Goal: Navigation & Orientation: Understand site structure

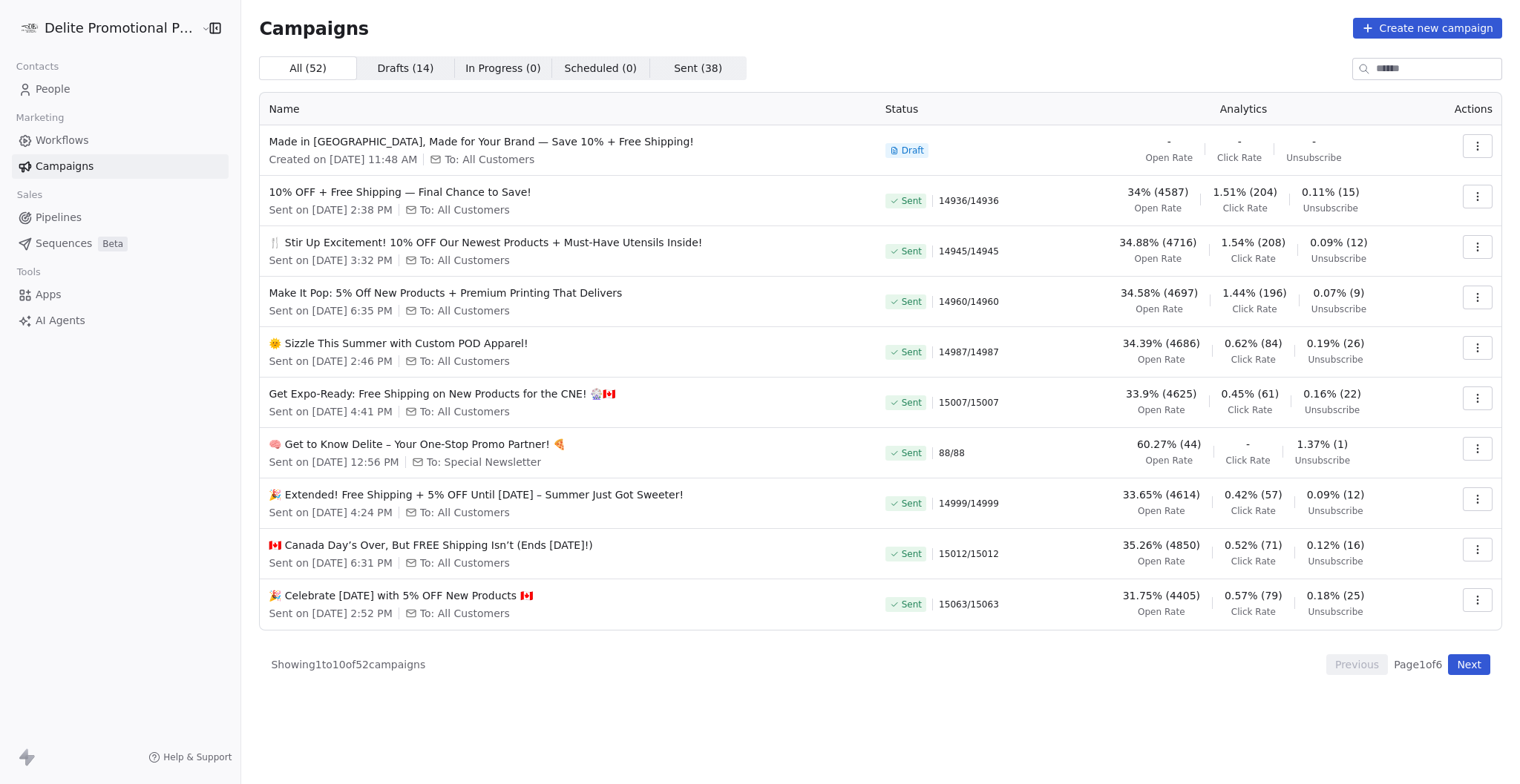
click at [1010, 701] on div "Campaigns Create new campaign All ( 52 ) All ( 52 ) Drafts ( 14 ) Drafts ( 14 )…" at bounding box center [881, 392] width 1279 height 784
click at [1487, 758] on icon "Open Intercom Messenger" at bounding box center [1487, 751] width 19 height 19
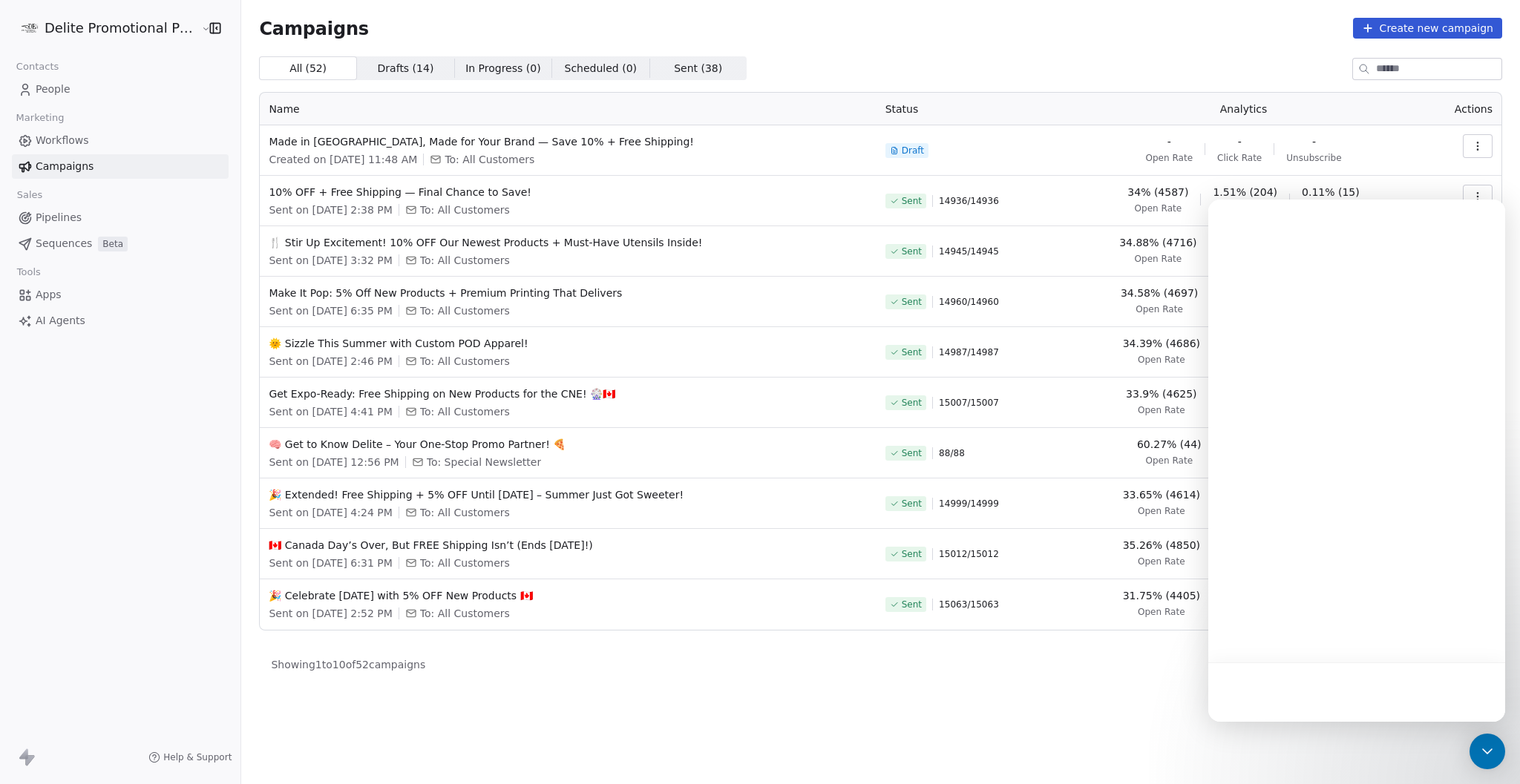
click at [1296, 692] on div at bounding box center [1357, 692] width 297 height 59
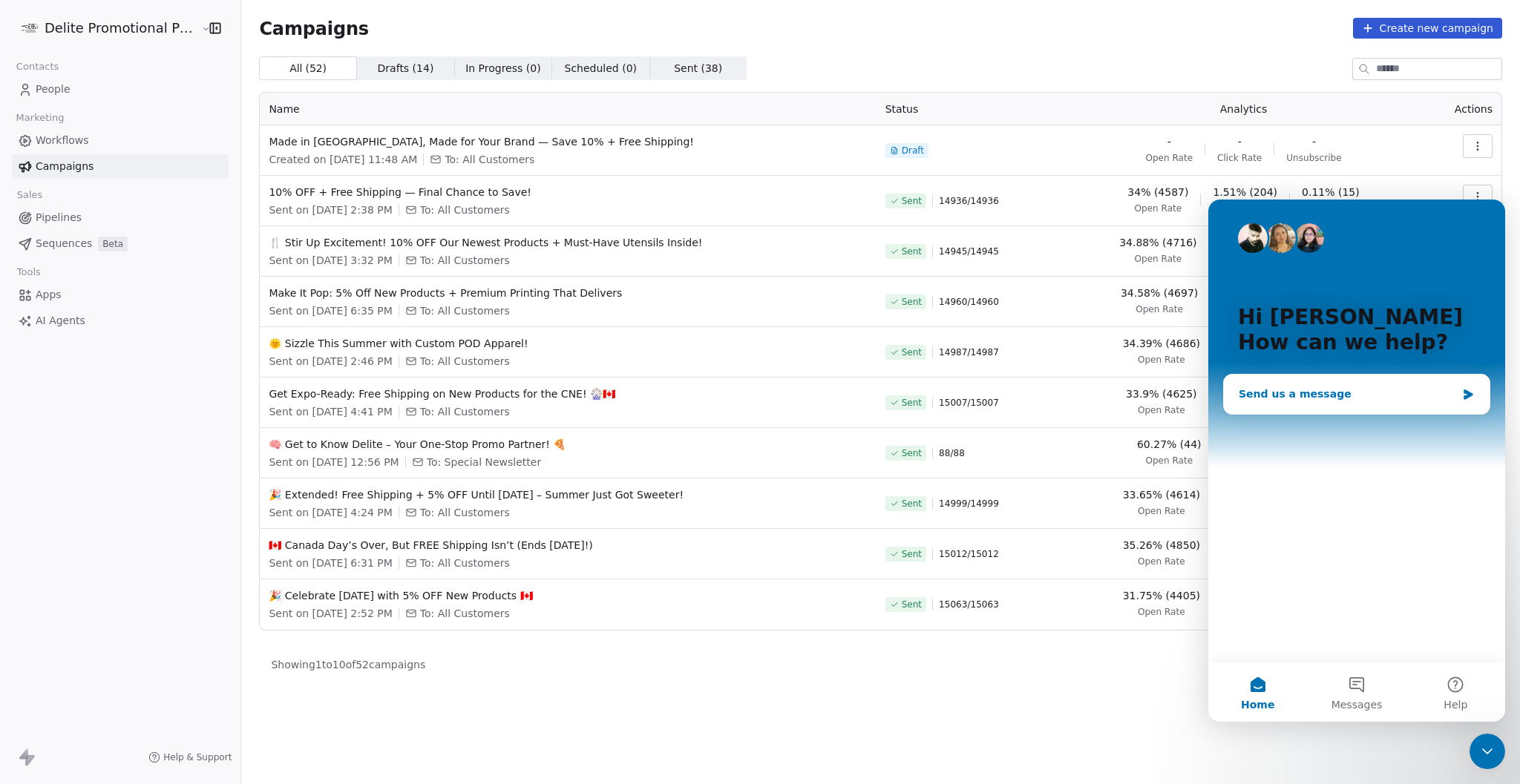
click at [1357, 388] on div "Send us a message" at bounding box center [1347, 395] width 218 height 16
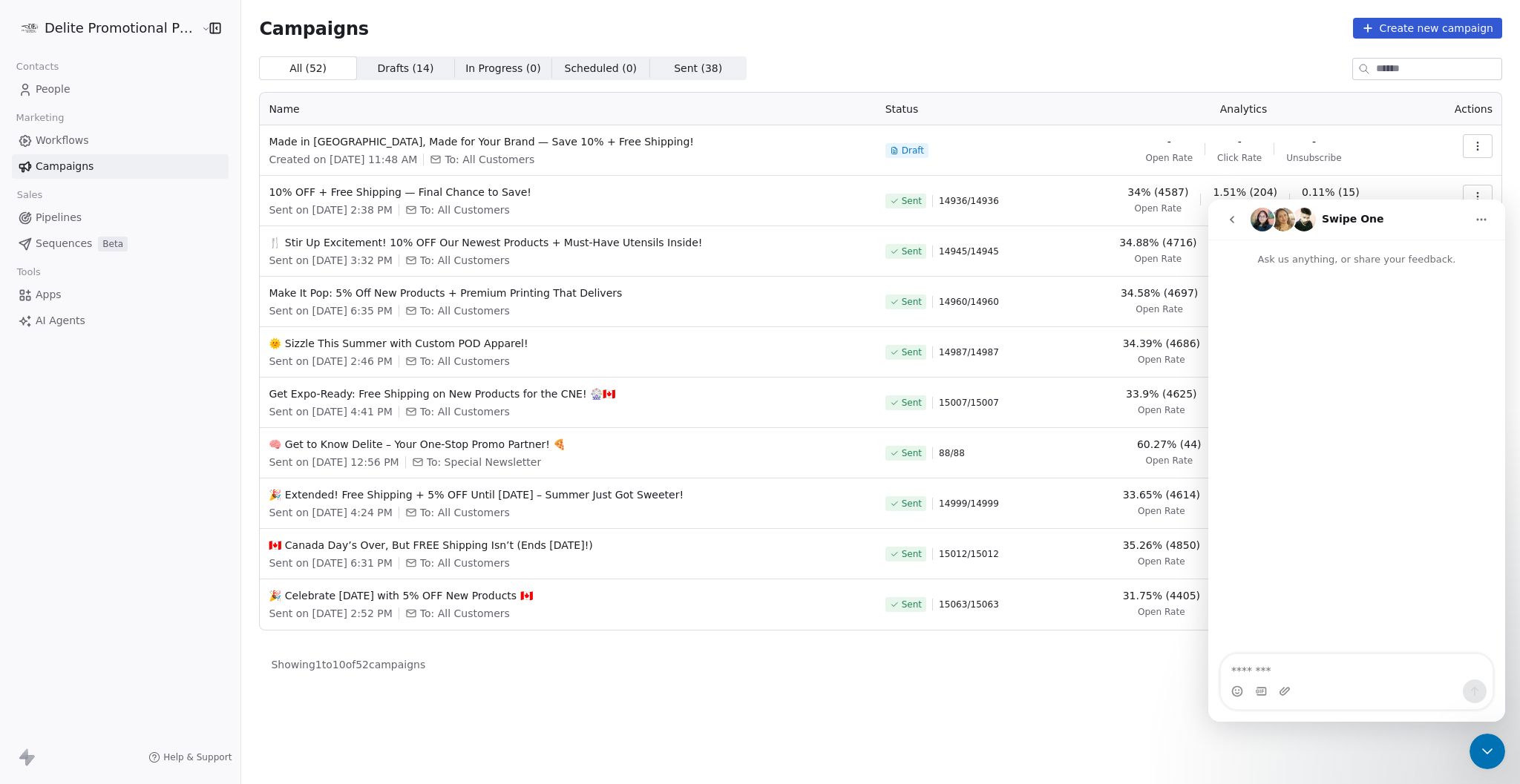
click at [1296, 645] on div "Intercom messenger" at bounding box center [1357, 461] width 297 height 388
click at [1293, 661] on textarea "Message…" at bounding box center [1357, 667] width 271 height 26
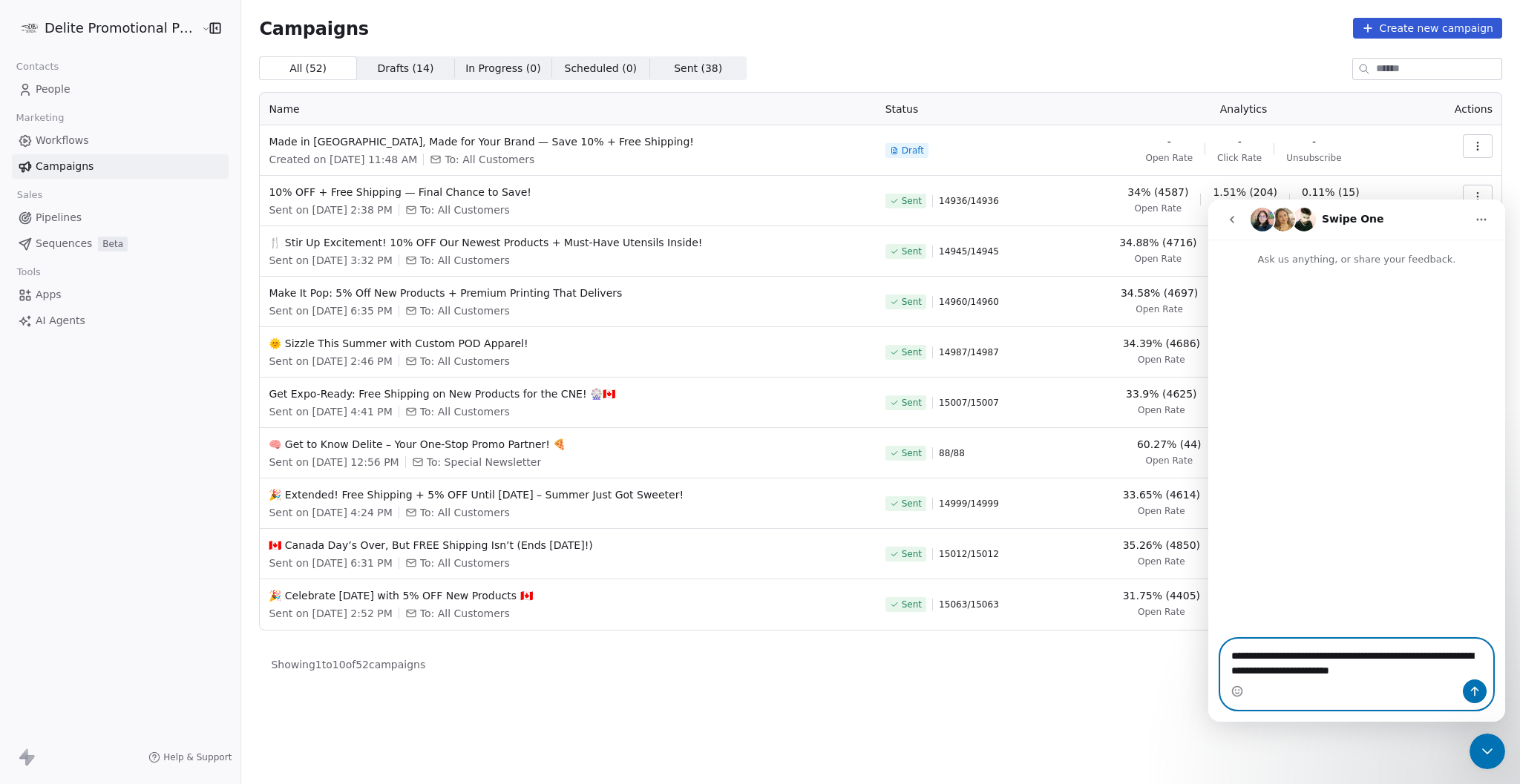
type textarea "**********"
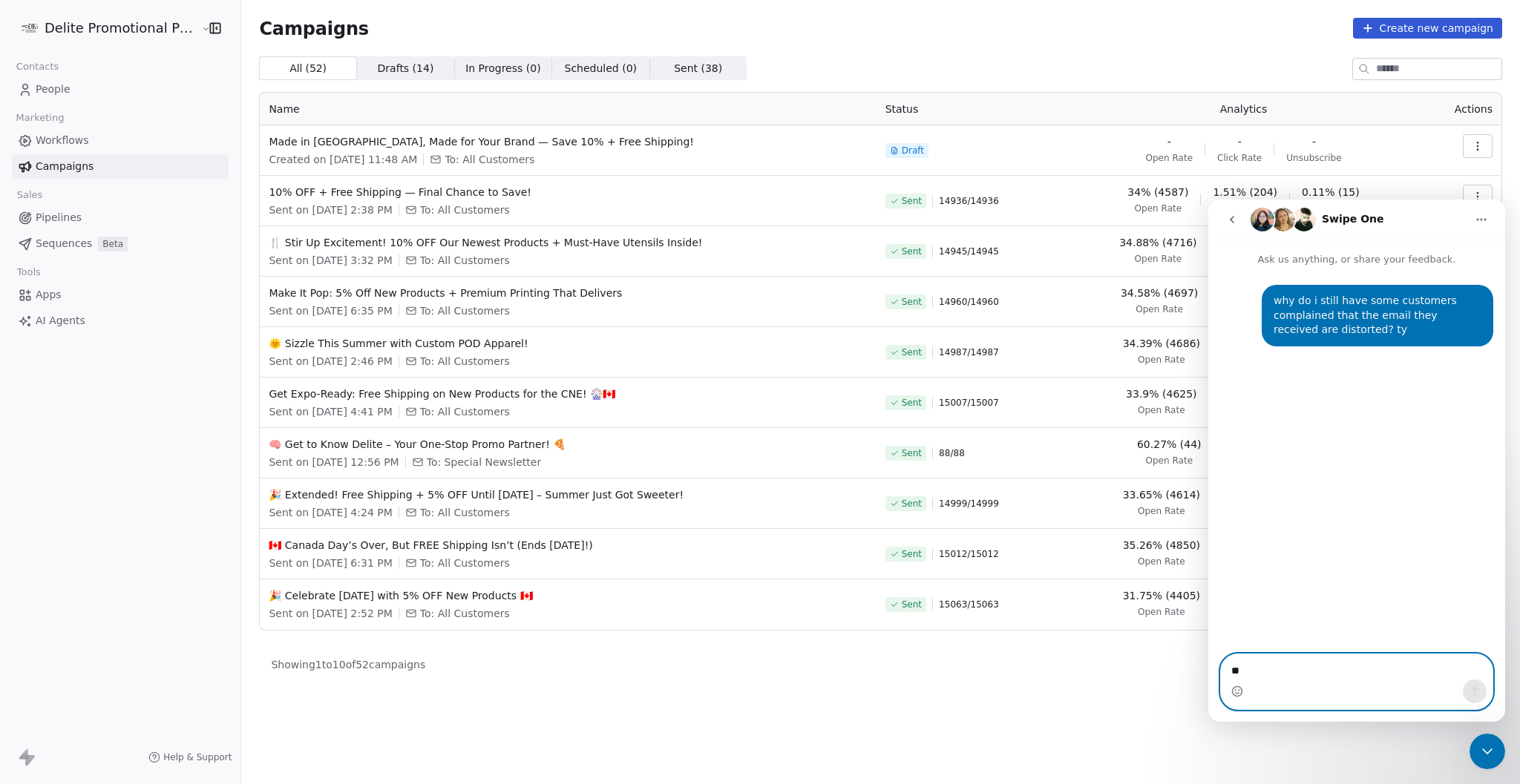
type textarea "*"
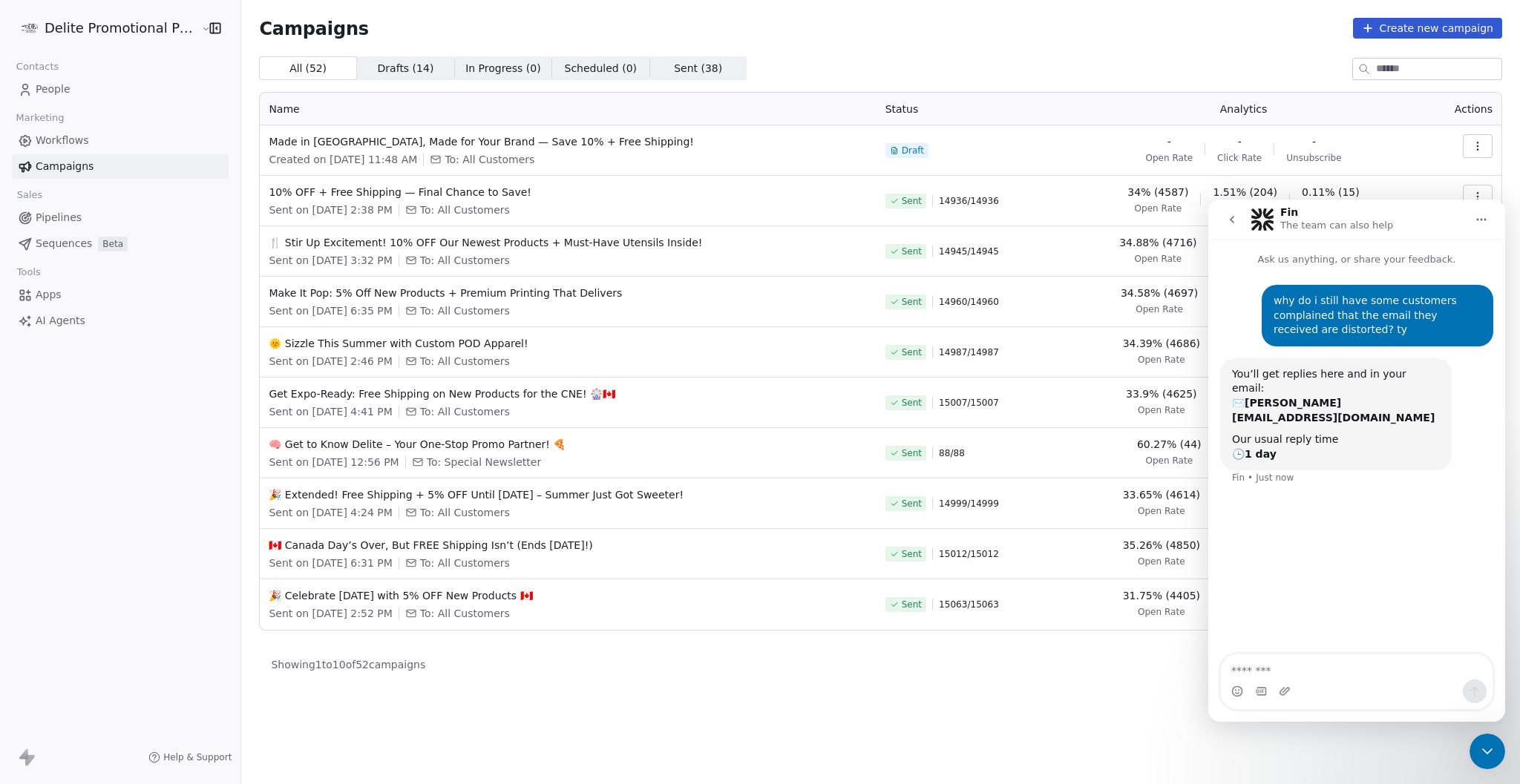
click at [84, 136] on span "Workflows" at bounding box center [62, 141] width 54 height 16
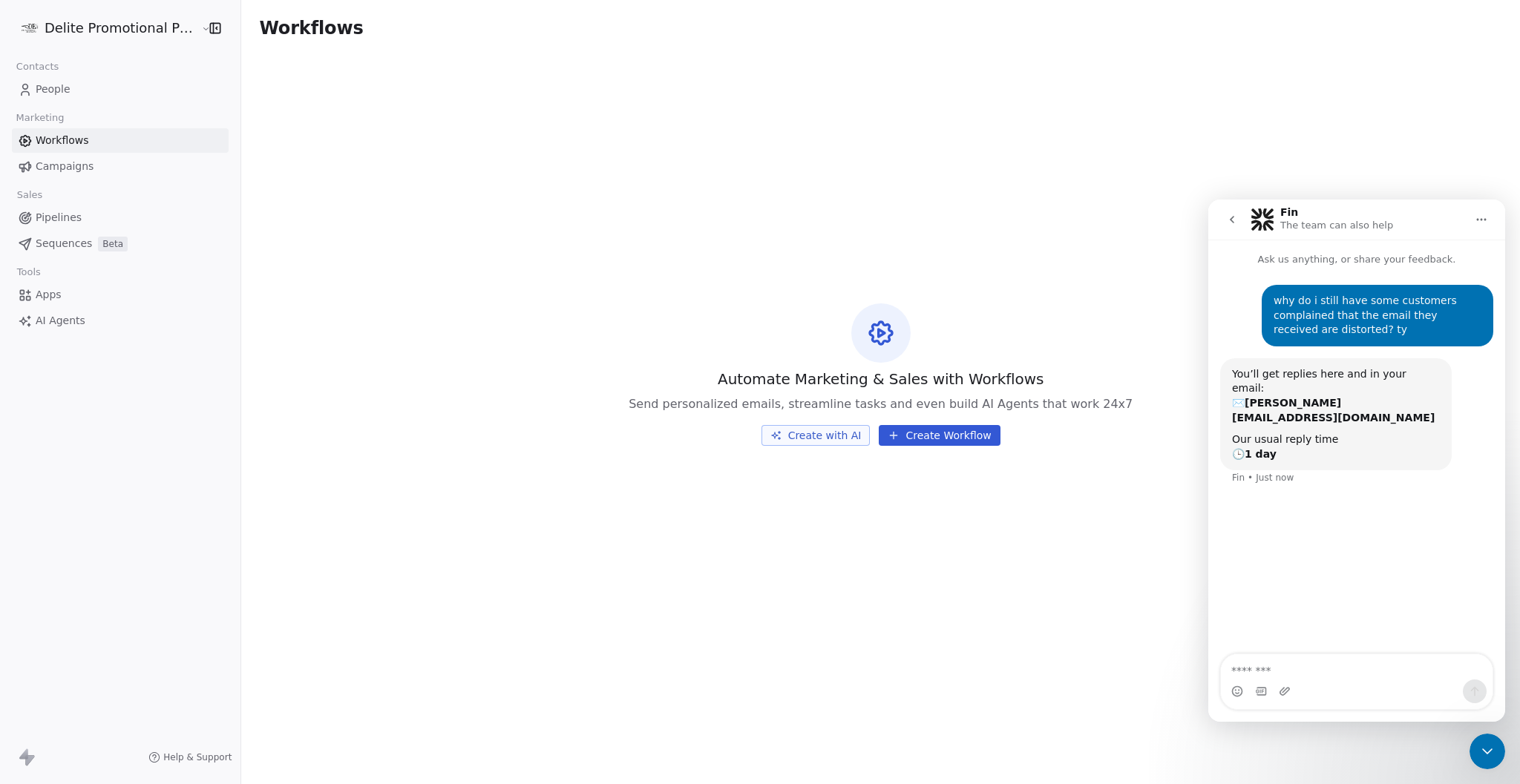
click at [107, 159] on link "Campaigns" at bounding box center [120, 166] width 217 height 25
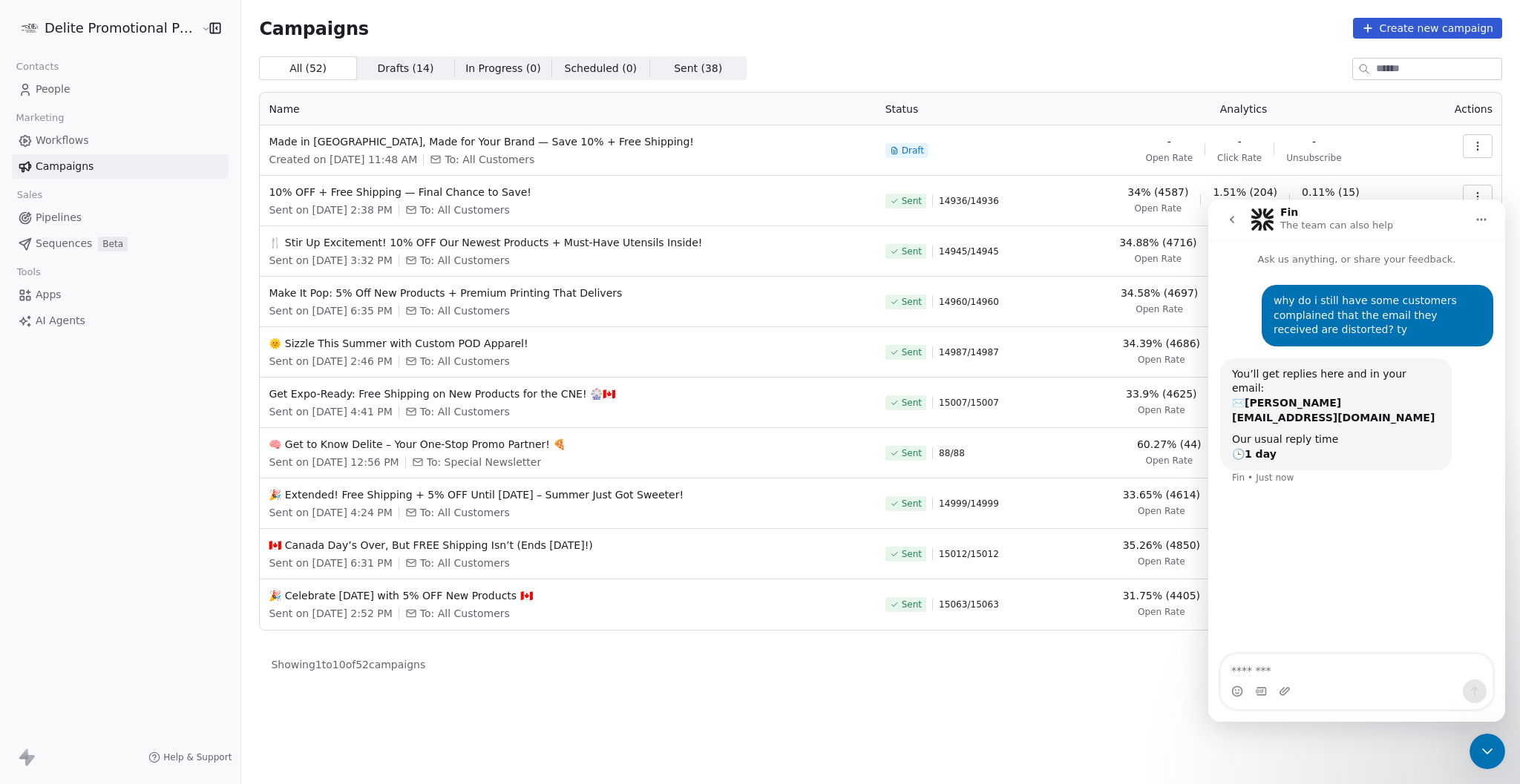
click at [96, 85] on link "People" at bounding box center [120, 90] width 217 height 25
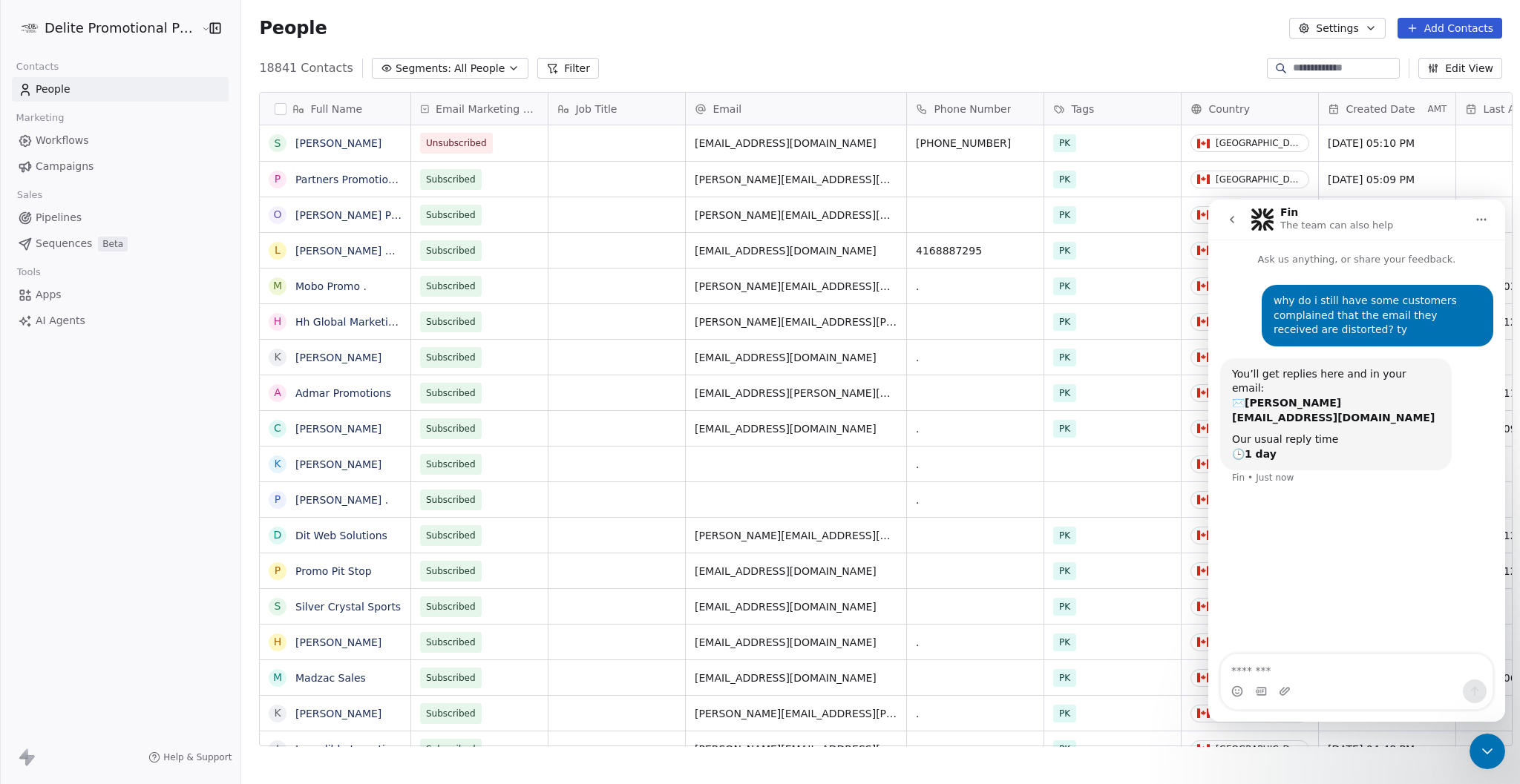
scroll to position [691, 1289]
click at [84, 158] on link "Campaigns" at bounding box center [120, 166] width 217 height 25
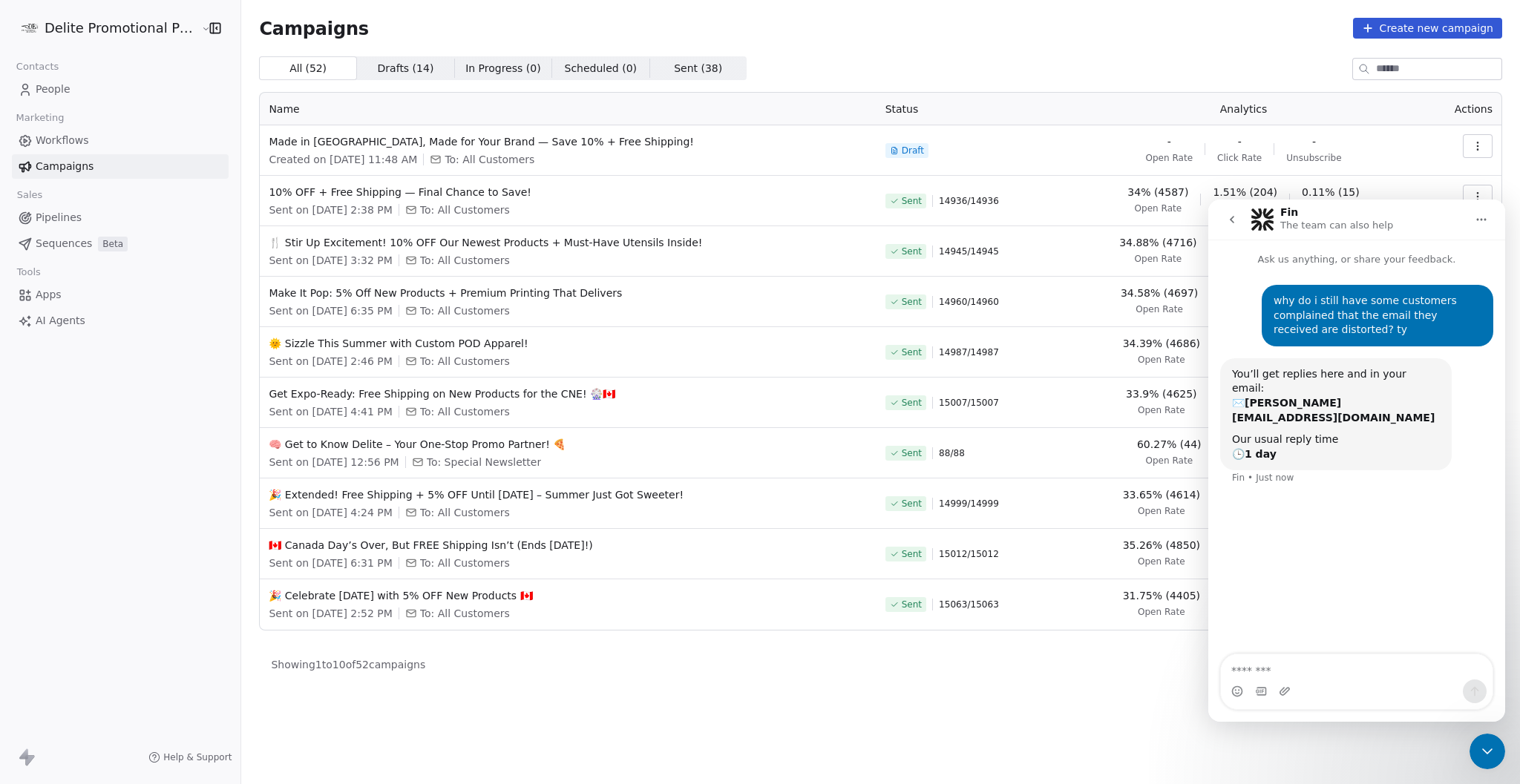
click at [1492, 751] on icon "Close Intercom Messenger" at bounding box center [1487, 751] width 11 height 6
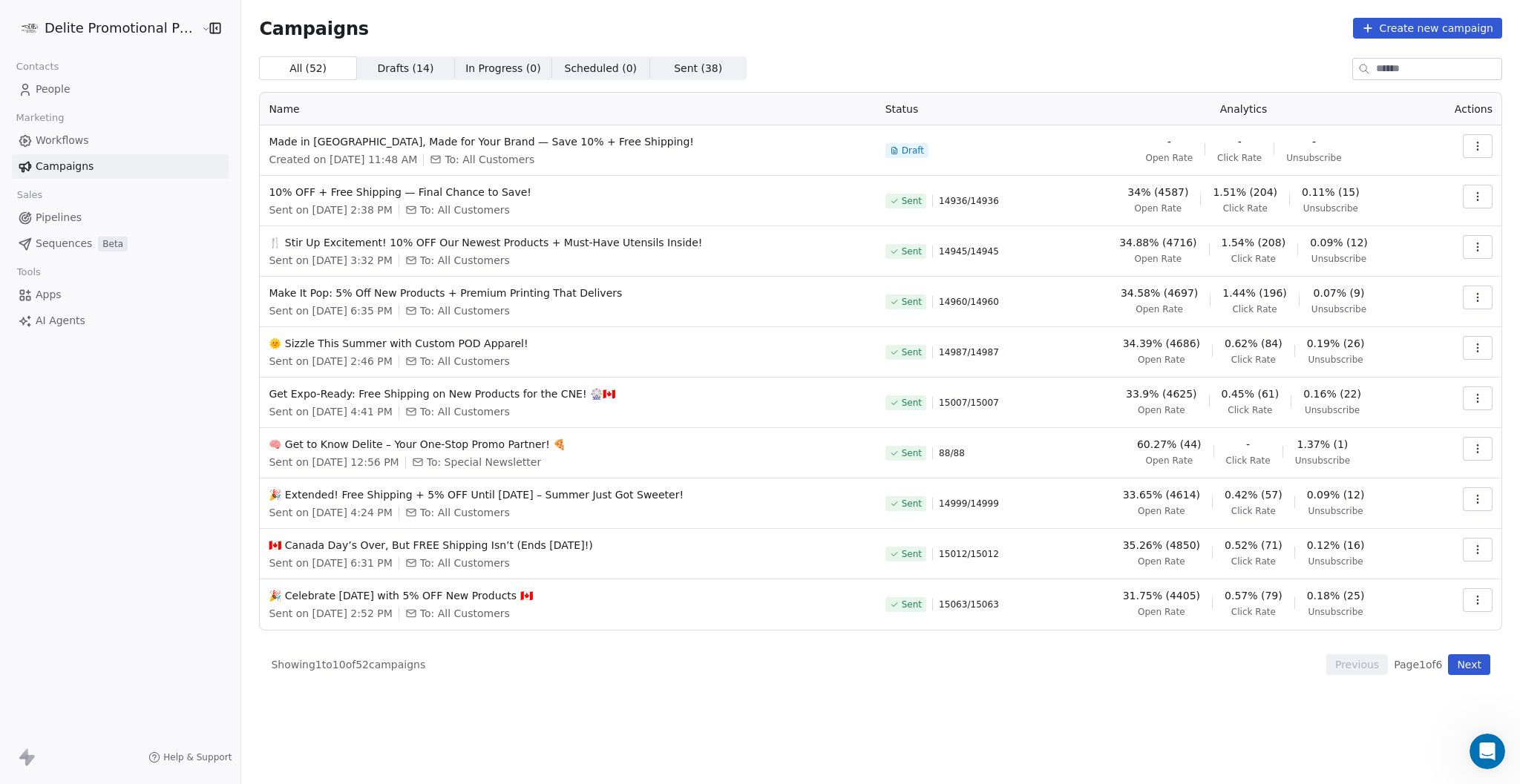
click at [1264, 662] on div "Showing 1 to 10 of 52 campaigns Previous Page 1 of 6 Next" at bounding box center [880, 665] width 1243 height 21
click at [997, 706] on div "Campaigns Create new campaign All ( 52 ) All ( 52 ) Drafts ( 14 ) Drafts ( 14 )…" at bounding box center [881, 392] width 1279 height 784
click at [119, 87] on link "People" at bounding box center [120, 90] width 217 height 25
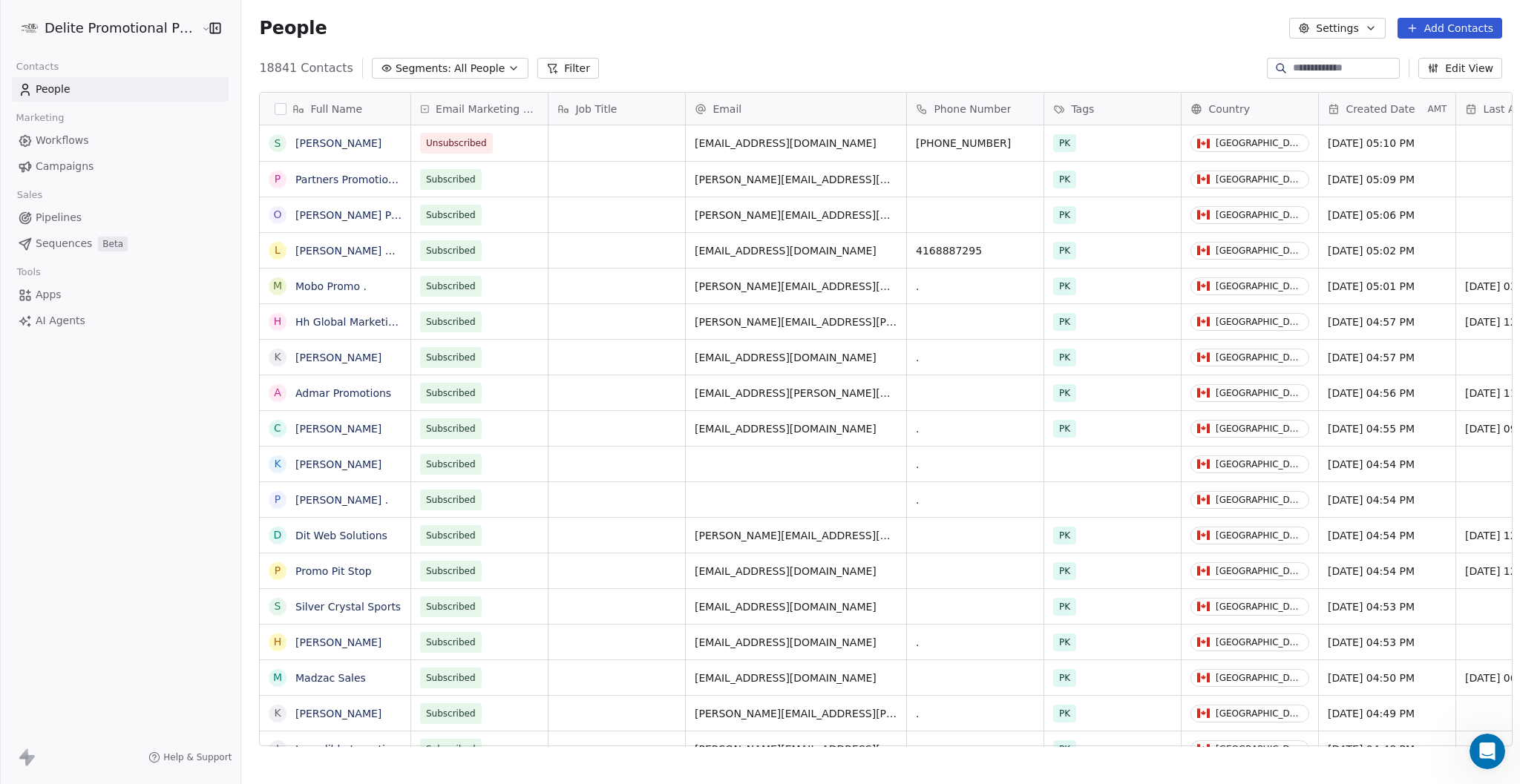
scroll to position [691, 1289]
click at [150, 412] on div "Delite Promotional Products Contacts People Marketing Workflows Campaigns Sales…" at bounding box center [120, 392] width 241 height 784
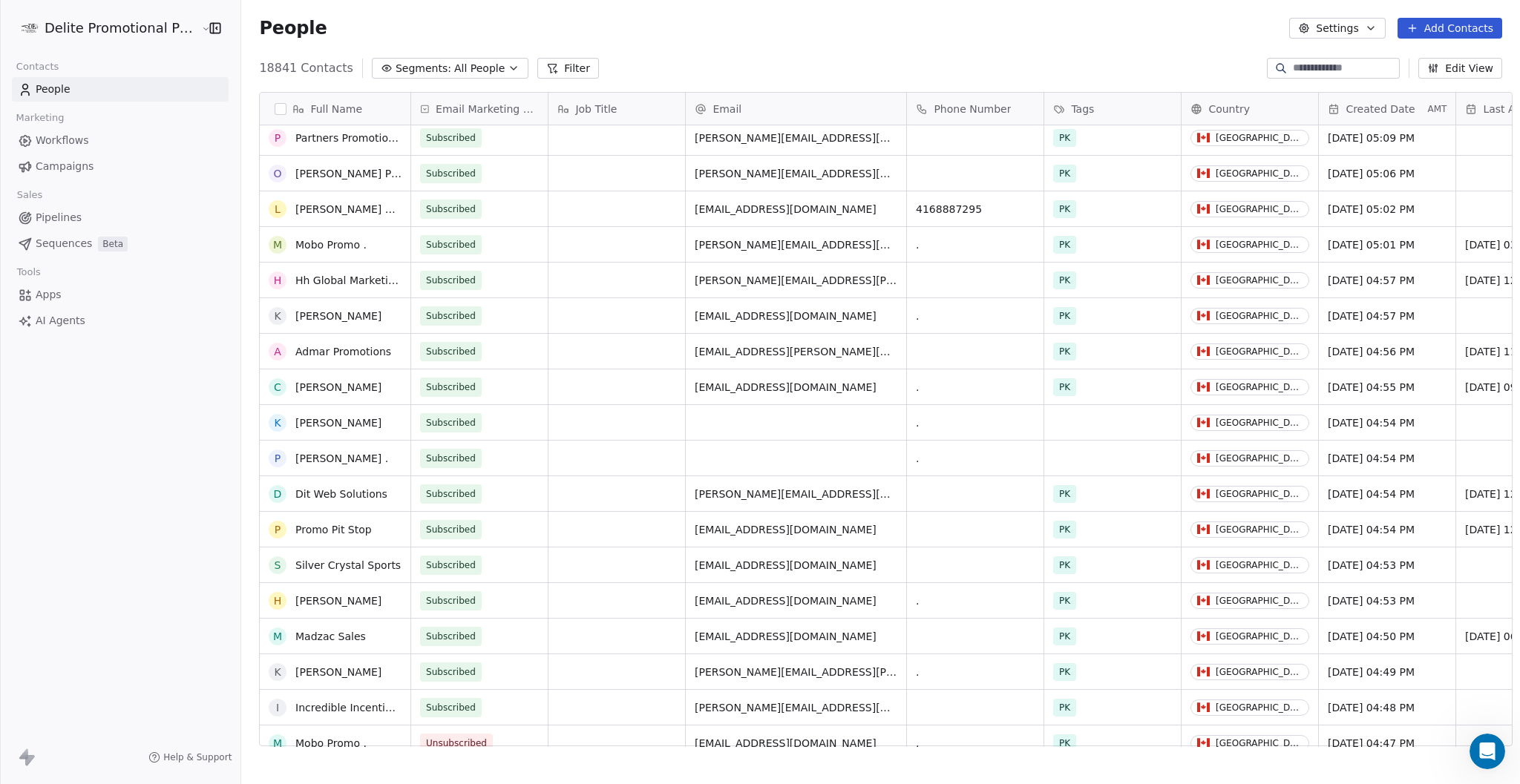
scroll to position [0, 0]
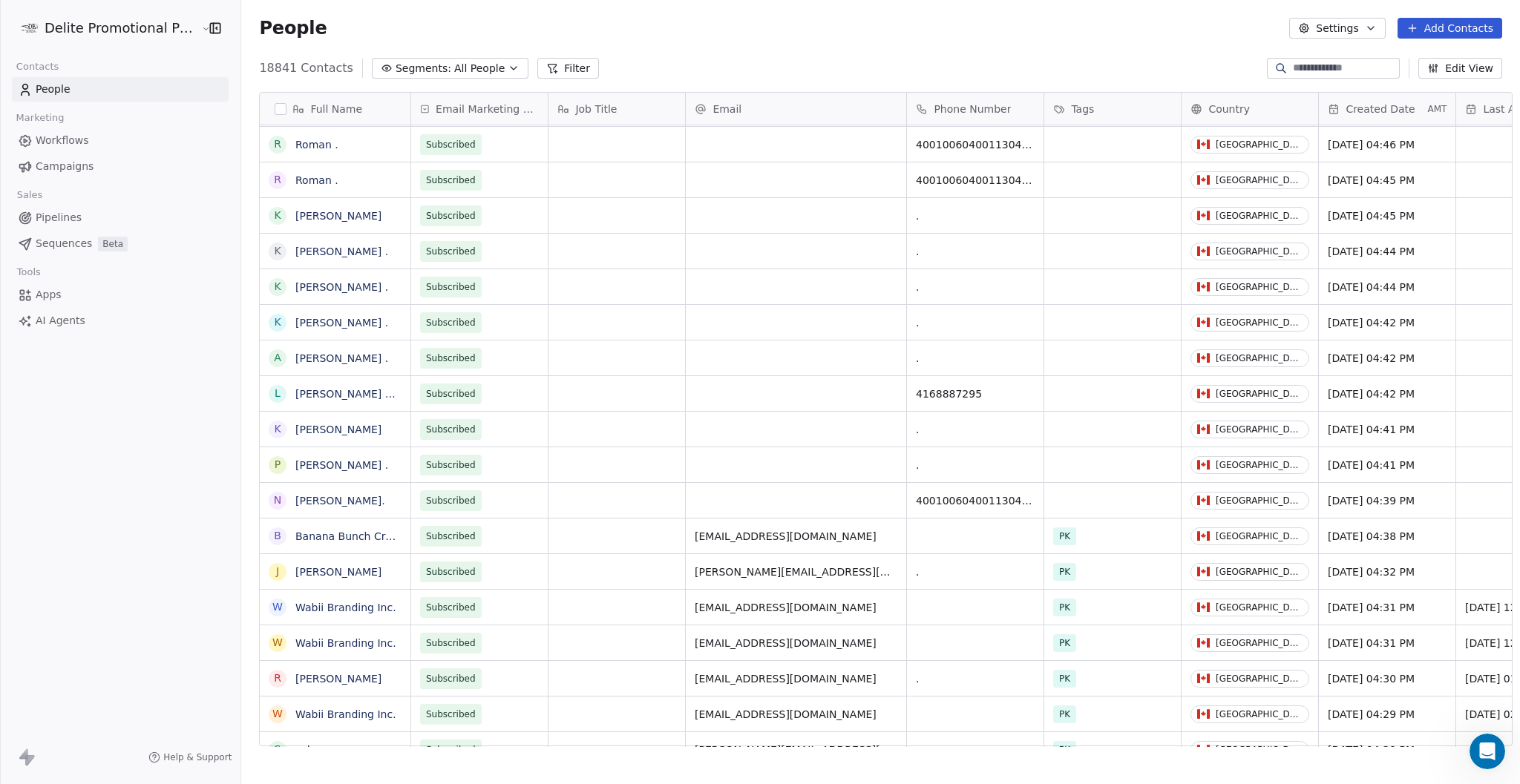
click at [74, 314] on span "AI Agents" at bounding box center [60, 322] width 49 height 16
